Goal: Navigation & Orientation: Find specific page/section

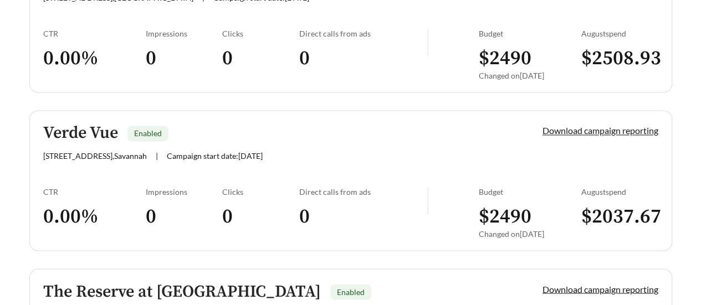
scroll to position [776, 0]
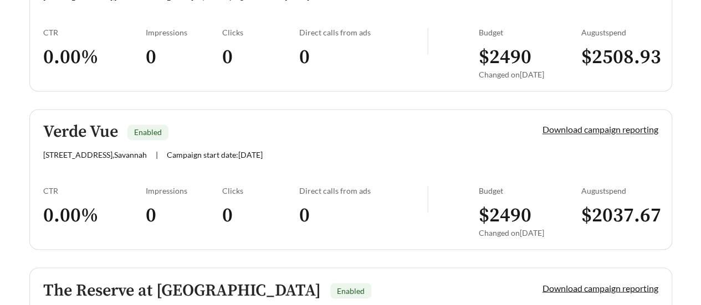
click at [252, 77] on div "Clicks 0" at bounding box center [260, 57] width 77 height 59
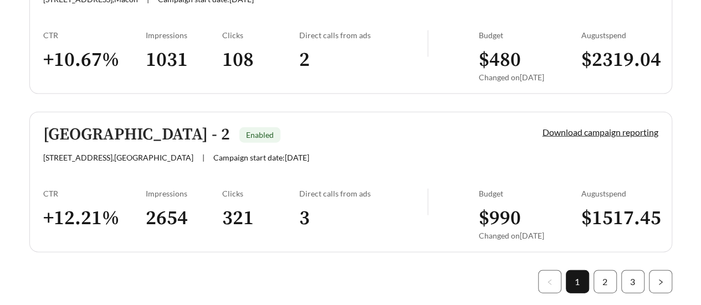
scroll to position [3345, 0]
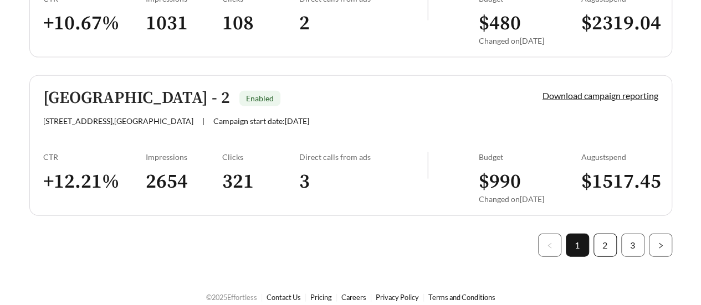
click at [596, 234] on link "2" at bounding box center [605, 245] width 22 height 22
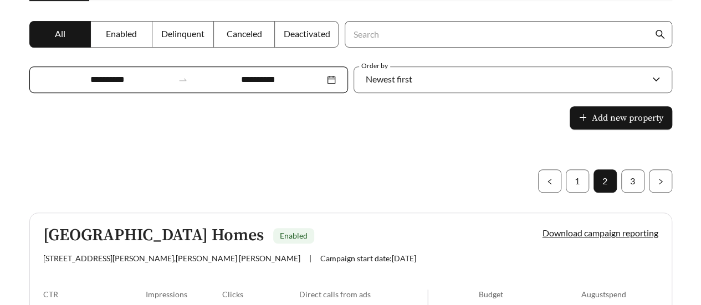
scroll to position [187, 0]
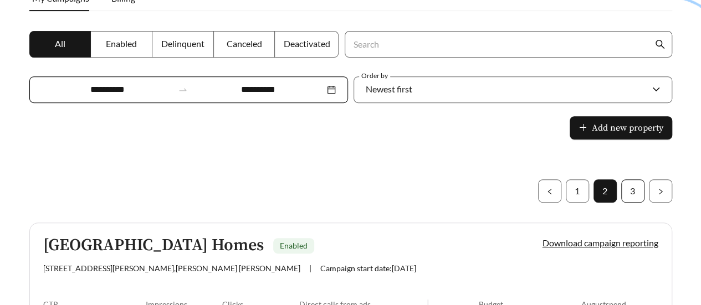
click at [625, 181] on link "3" at bounding box center [633, 191] width 22 height 22
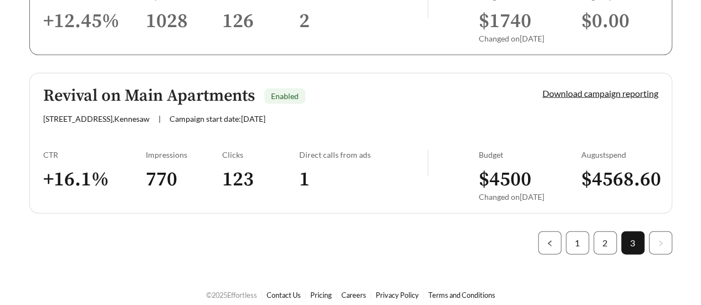
scroll to position [1134, 0]
